Goal: Information Seeking & Learning: Learn about a topic

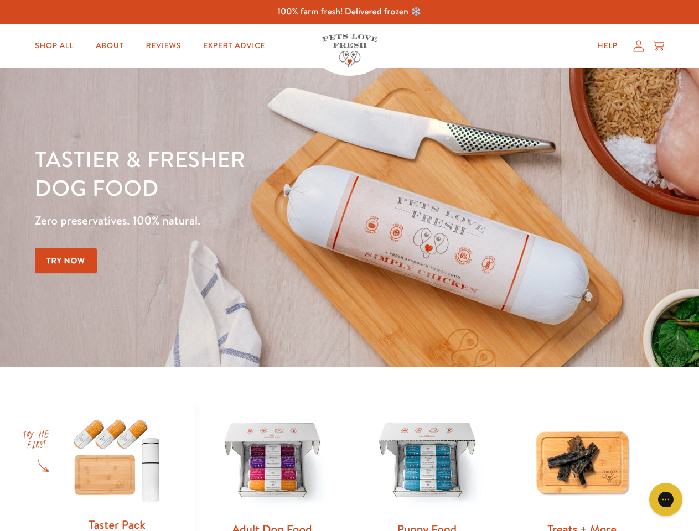
click at [349, 266] on div "Tastier & fresher dog food Zero preservatives. 100% natural. Try Now" at bounding box center [244, 217] width 419 height 146
click at [666, 500] on icon "Gorgias live chat" at bounding box center [665, 499] width 11 height 11
